Goal: Navigation & Orientation: Find specific page/section

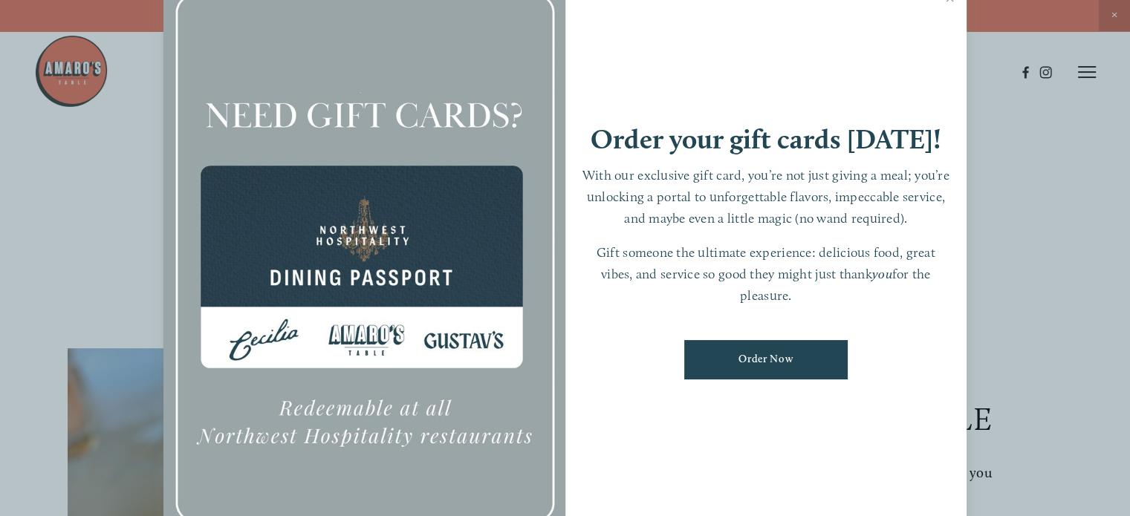
click at [1003, 137] on div at bounding box center [565, 258] width 1130 height 516
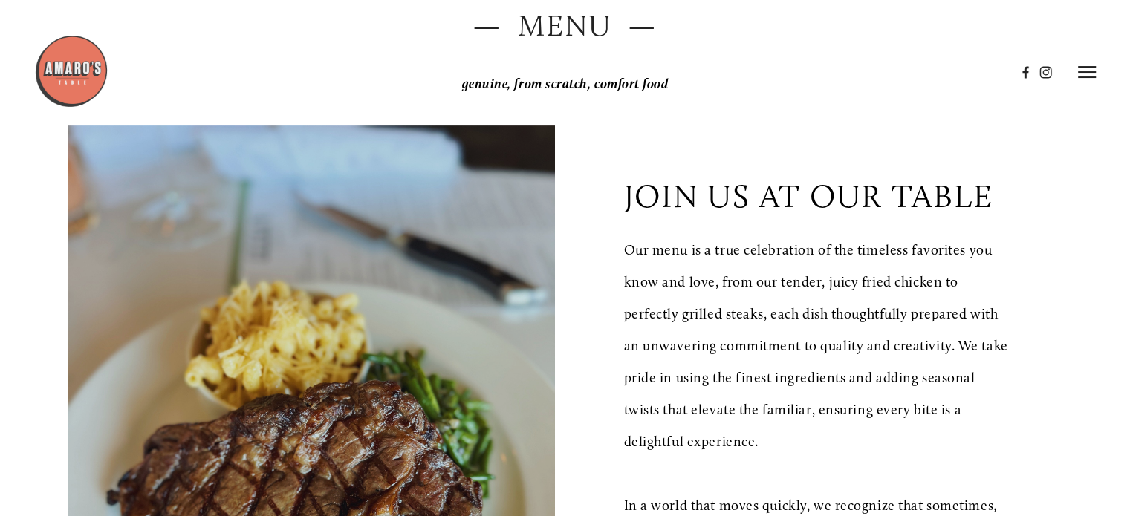
scroll to position [141, 0]
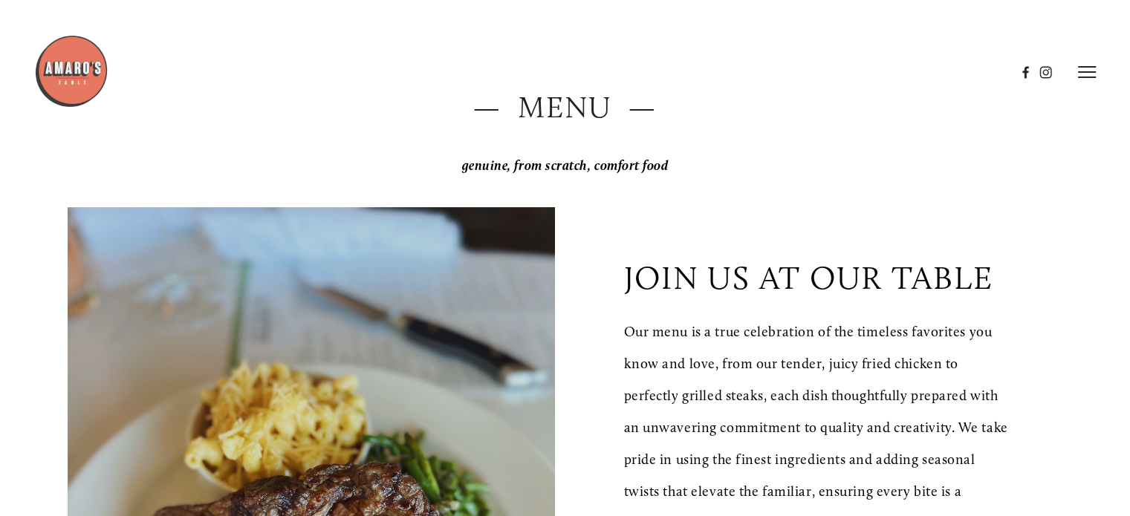
click at [1095, 70] on icon at bounding box center [1087, 71] width 18 height 13
click at [806, 68] on span "Menu" at bounding box center [819, 71] width 27 height 13
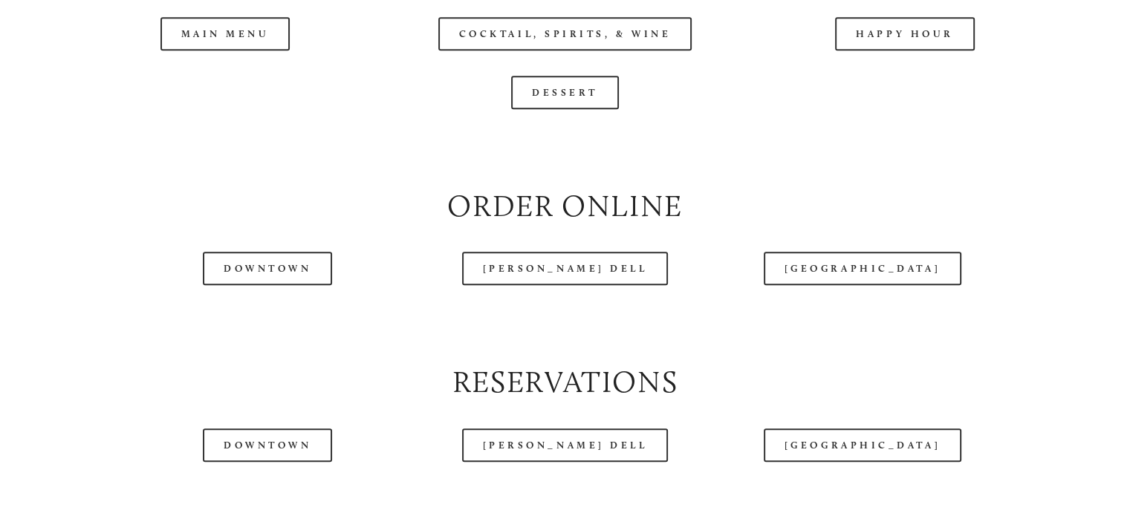
scroll to position [1625, 0]
click at [914, 69] on div at bounding box center [524, 35] width 981 height 76
click at [897, 68] on div at bounding box center [524, 35] width 981 height 76
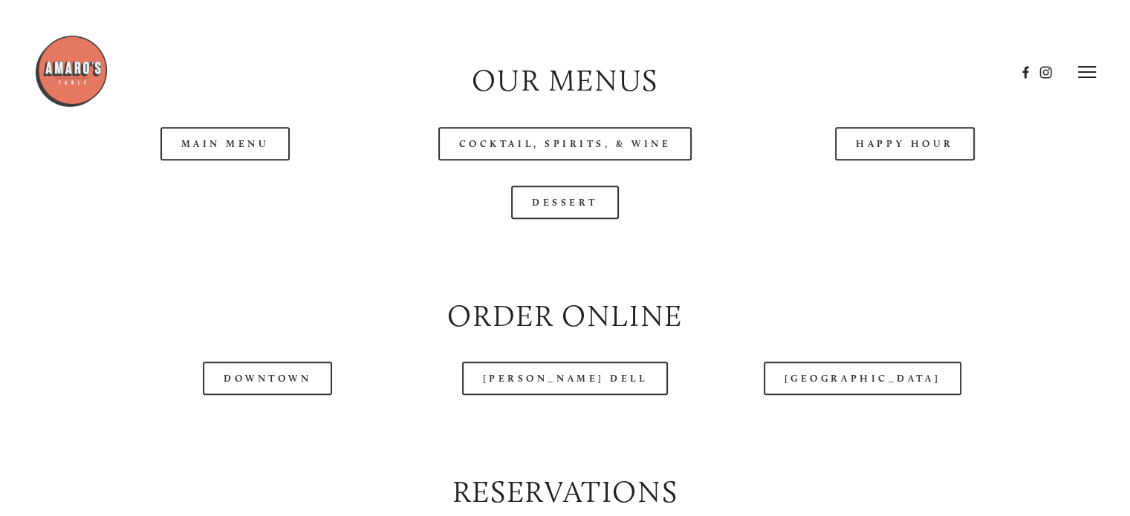
scroll to position [1513, 0]
click at [897, 161] on link "Happy Hour" at bounding box center [905, 144] width 140 height 33
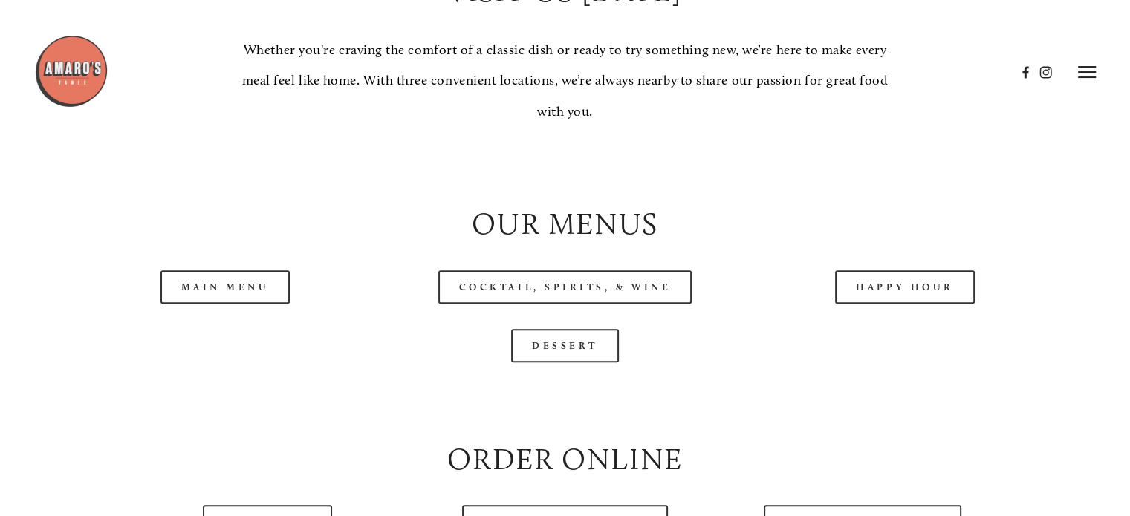
scroll to position [1369, 0]
click at [214, 305] on link "Main Menu" at bounding box center [225, 288] width 130 height 33
